Goal: Use online tool/utility: Use online tool/utility

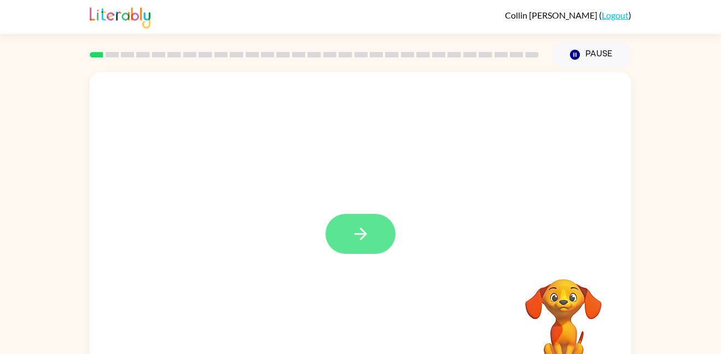
click at [363, 241] on icon "button" at bounding box center [360, 233] width 19 height 19
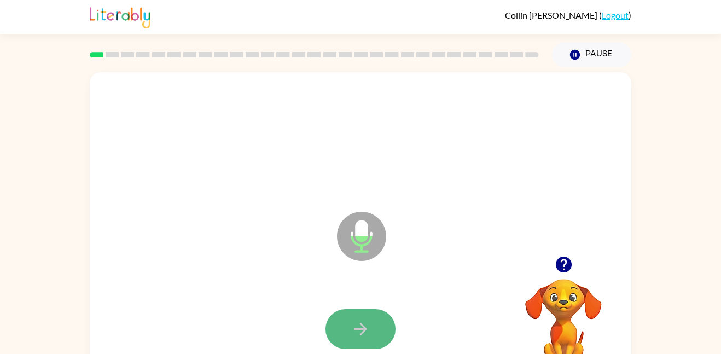
click at [361, 340] on button "button" at bounding box center [361, 329] width 70 height 40
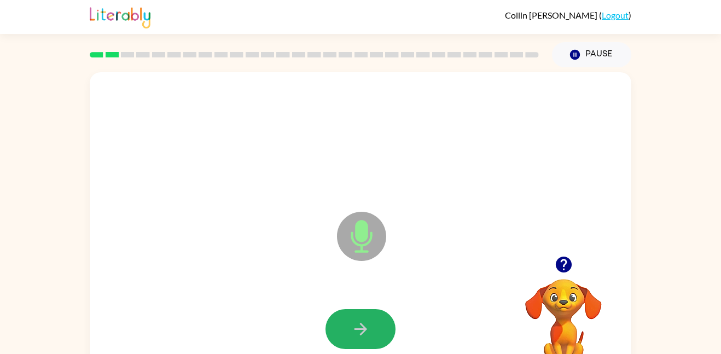
click at [361, 340] on button "button" at bounding box center [361, 329] width 70 height 40
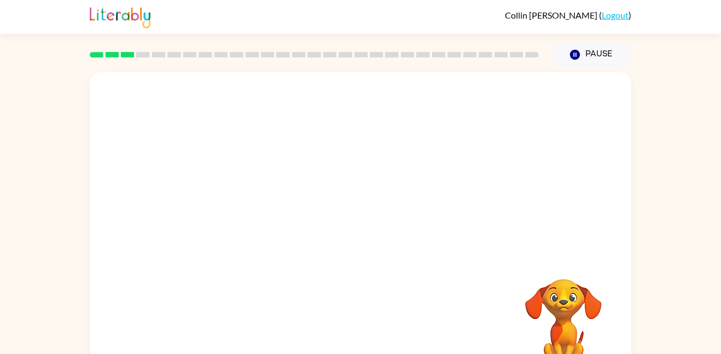
click at [404, 295] on div "Your browser must support playing .mp4 files to use Literably. Please try using…" at bounding box center [361, 228] width 542 height 313
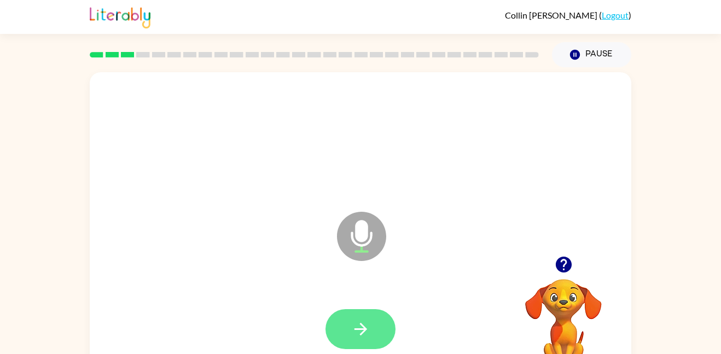
click at [358, 326] on icon "button" at bounding box center [360, 329] width 19 height 19
click at [346, 321] on button "button" at bounding box center [361, 329] width 70 height 40
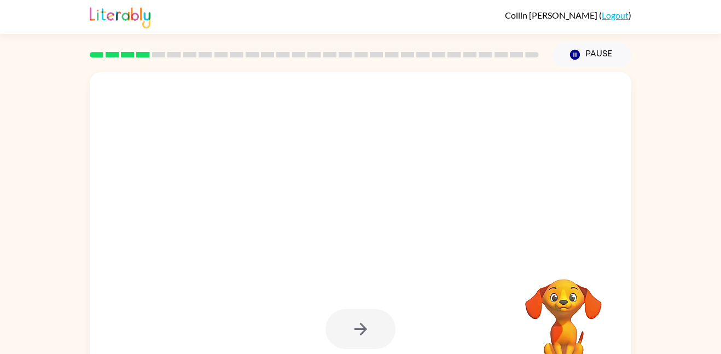
scroll to position [5, 0]
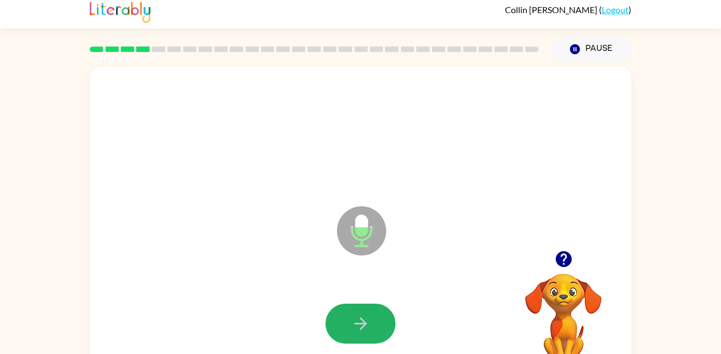
click at [346, 321] on button "button" at bounding box center [361, 324] width 70 height 40
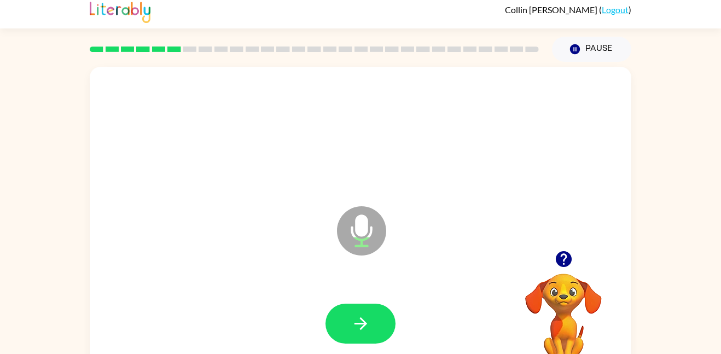
click at [346, 321] on button "button" at bounding box center [361, 324] width 70 height 40
click at [438, 351] on div at bounding box center [361, 324] width 520 height 90
click at [355, 305] on button "button" at bounding box center [361, 324] width 70 height 40
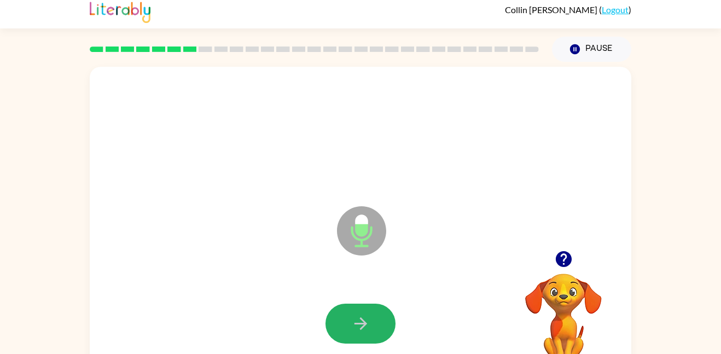
click at [354, 305] on button "button" at bounding box center [361, 324] width 70 height 40
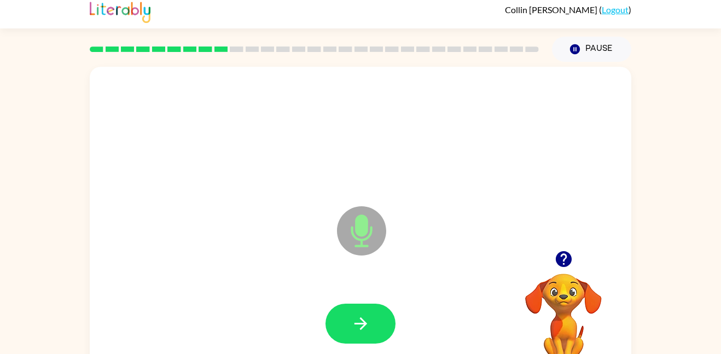
click at [354, 305] on button "button" at bounding box center [361, 324] width 70 height 40
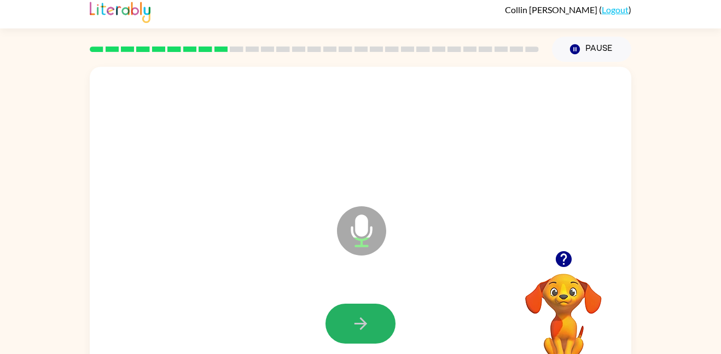
click at [354, 305] on button "button" at bounding box center [361, 324] width 70 height 40
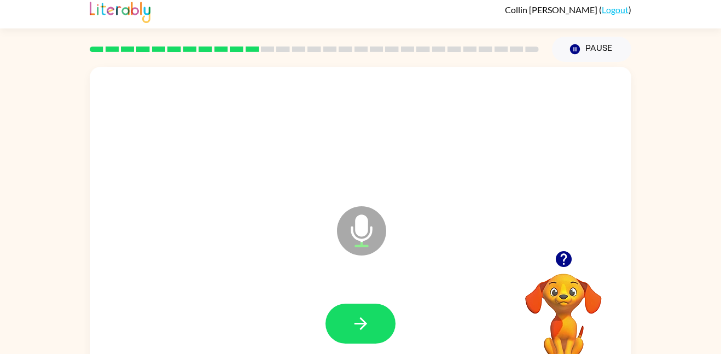
click at [354, 305] on button "button" at bounding box center [361, 324] width 70 height 40
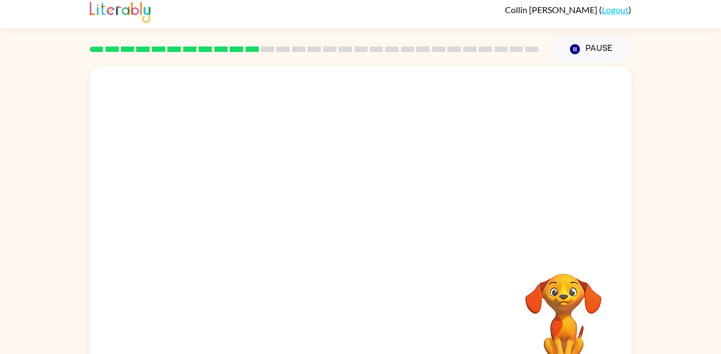
click at [354, 305] on div "Your browser must support playing .mp4 files to use Literably. Please try using…" at bounding box center [361, 223] width 542 height 313
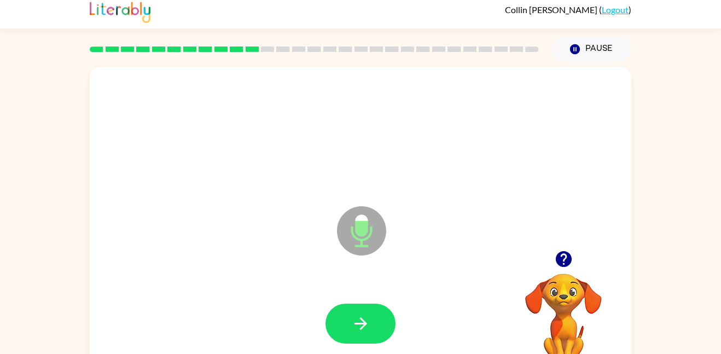
click at [354, 305] on button "button" at bounding box center [361, 324] width 70 height 40
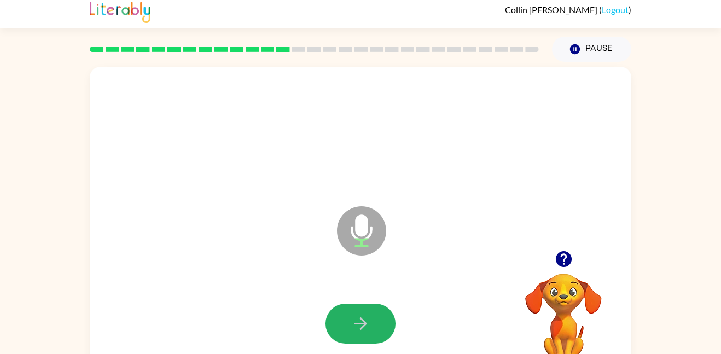
click at [354, 305] on button "button" at bounding box center [361, 324] width 70 height 40
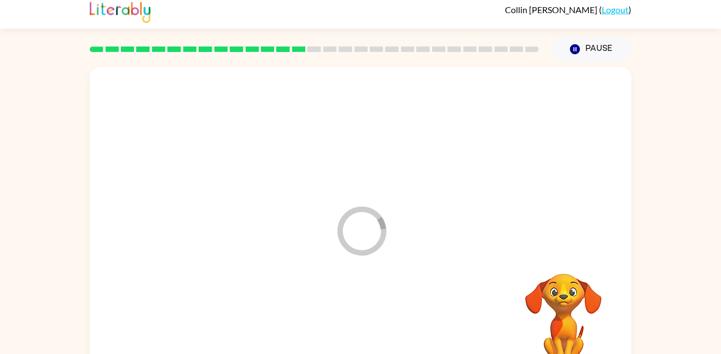
click at [354, 305] on div at bounding box center [361, 324] width 520 height 90
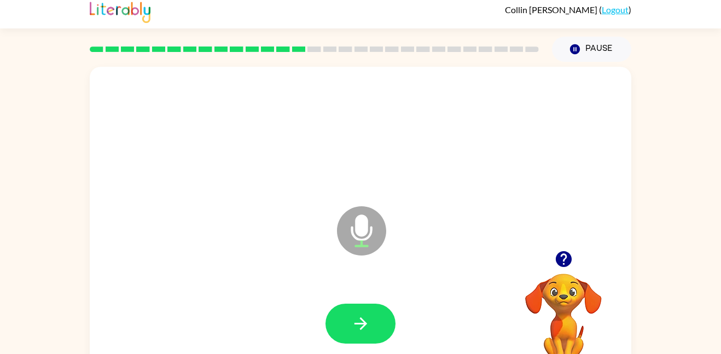
click at [354, 305] on button "button" at bounding box center [361, 324] width 70 height 40
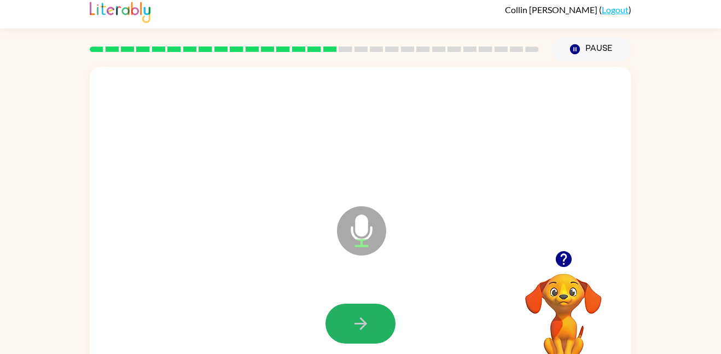
click at [354, 305] on button "button" at bounding box center [361, 324] width 70 height 40
click at [357, 308] on button "button" at bounding box center [361, 324] width 70 height 40
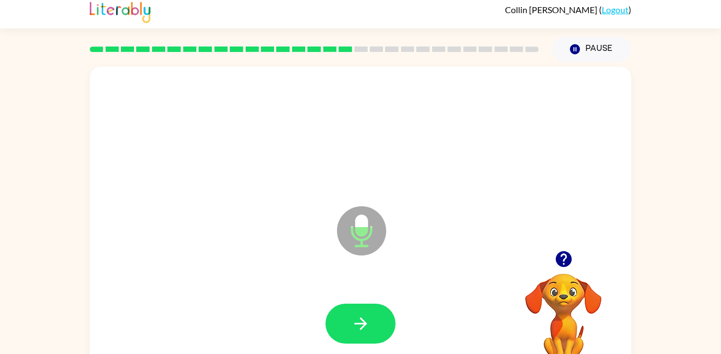
click at [357, 308] on button "button" at bounding box center [361, 324] width 70 height 40
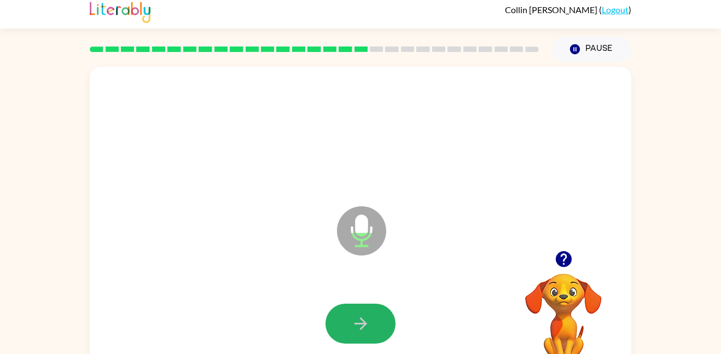
click at [357, 308] on button "button" at bounding box center [361, 324] width 70 height 40
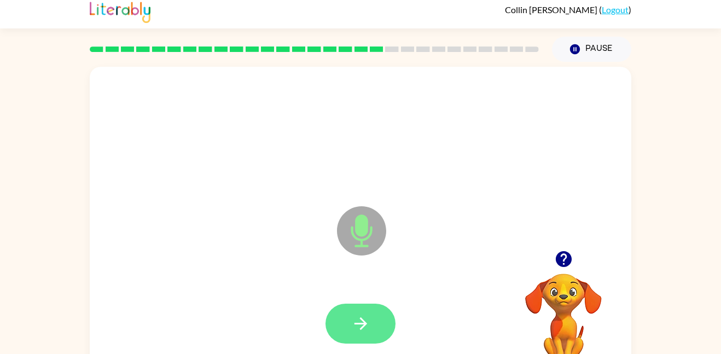
click at [355, 306] on button "button" at bounding box center [361, 324] width 70 height 40
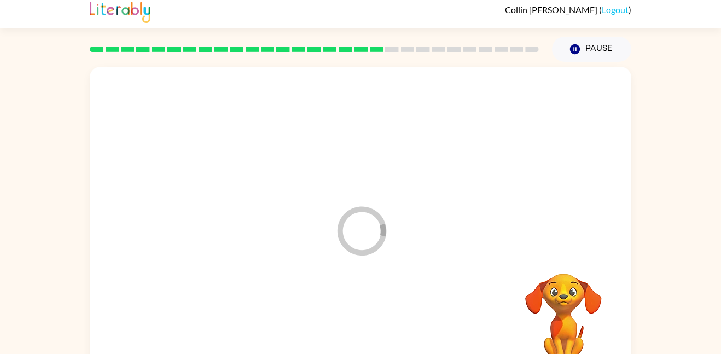
click at [354, 306] on div at bounding box center [361, 324] width 520 height 90
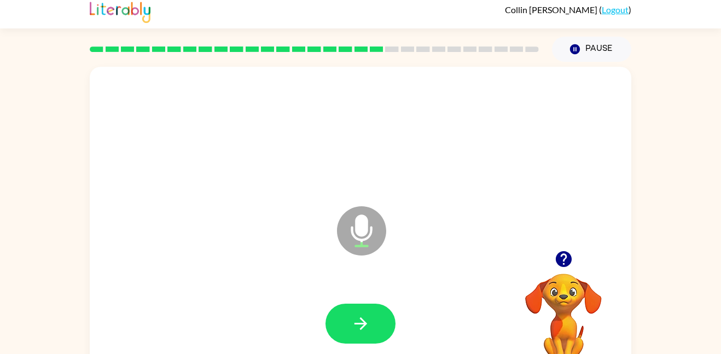
click at [354, 306] on button "button" at bounding box center [361, 324] width 70 height 40
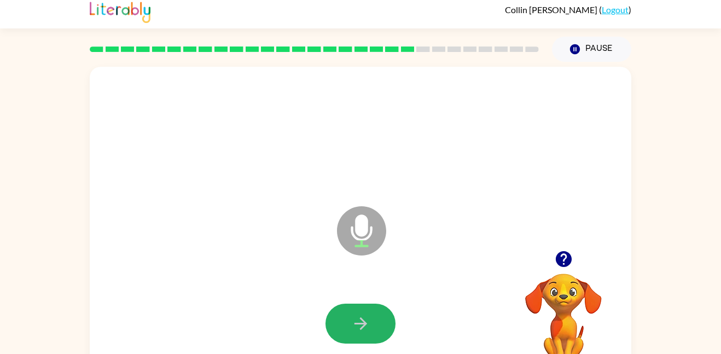
click at [354, 306] on button "button" at bounding box center [361, 324] width 70 height 40
click at [352, 297] on div at bounding box center [361, 324] width 520 height 90
click at [357, 307] on button "button" at bounding box center [361, 324] width 70 height 40
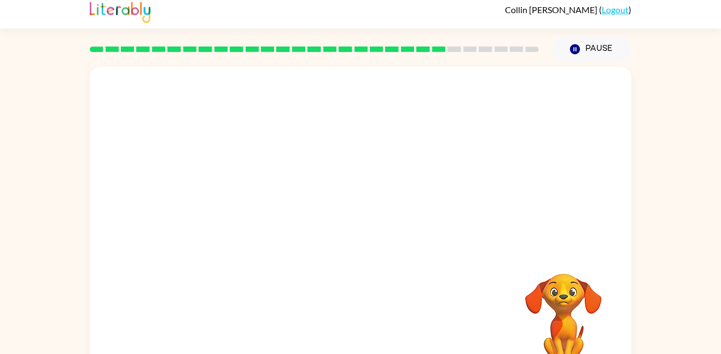
click at [357, 307] on div at bounding box center [361, 324] width 520 height 90
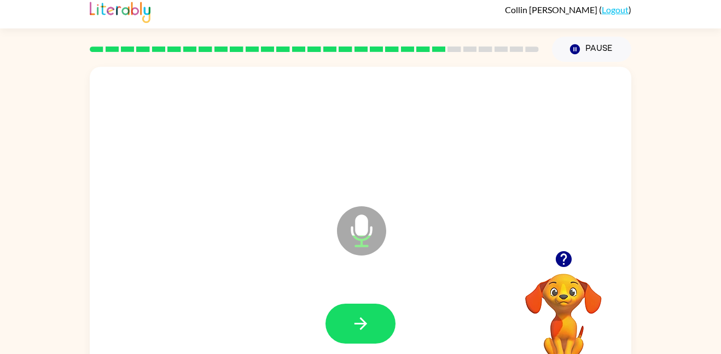
click at [357, 307] on button "button" at bounding box center [361, 324] width 70 height 40
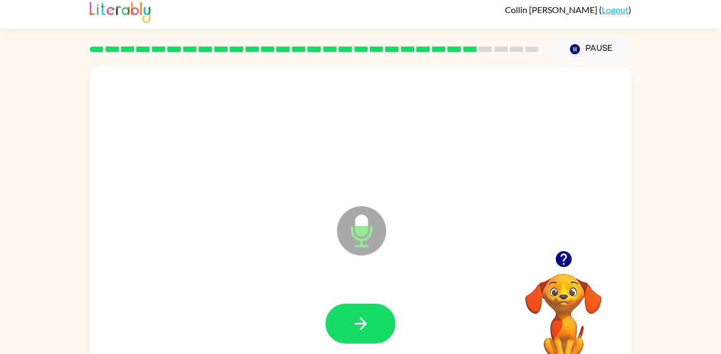
click at [357, 307] on button "button" at bounding box center [361, 324] width 70 height 40
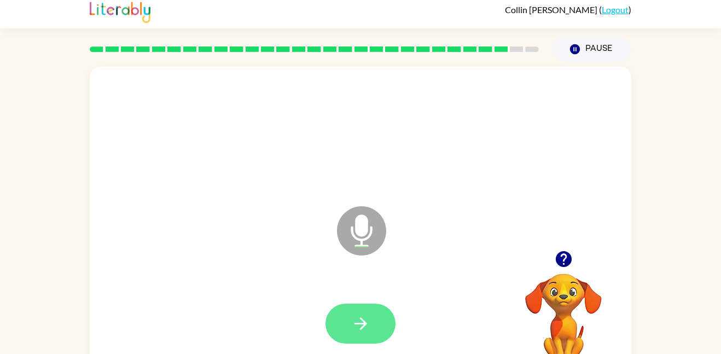
click at [357, 307] on button "button" at bounding box center [361, 324] width 70 height 40
